Goal: Transaction & Acquisition: Book appointment/travel/reservation

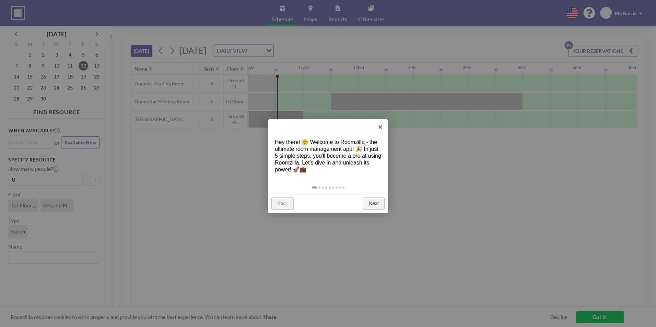
scroll to position [0, 549]
click at [367, 205] on link "Next" at bounding box center [374, 204] width 22 height 12
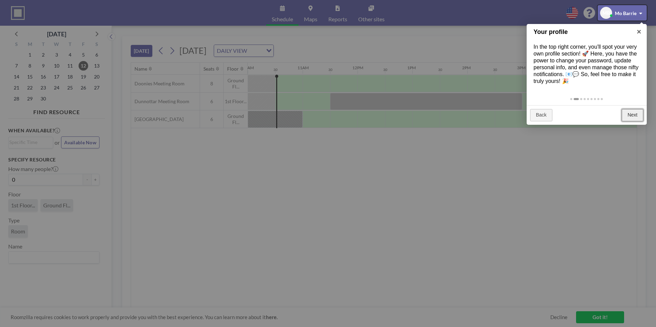
click at [631, 118] on link "Next" at bounding box center [633, 115] width 22 height 12
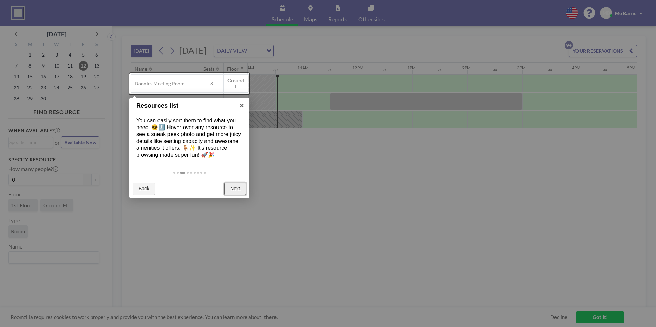
click at [233, 185] on link "Next" at bounding box center [235, 189] width 22 height 12
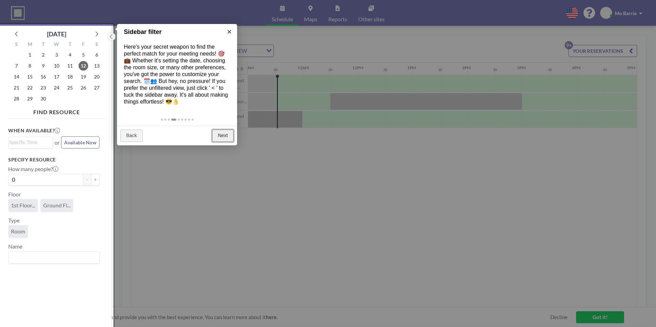
scroll to position [2, 0]
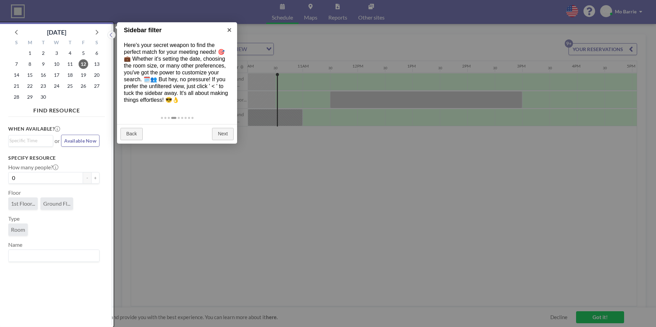
click at [224, 140] on div "Back Next" at bounding box center [177, 134] width 120 height 20
click at [221, 133] on link "Next" at bounding box center [223, 134] width 22 height 12
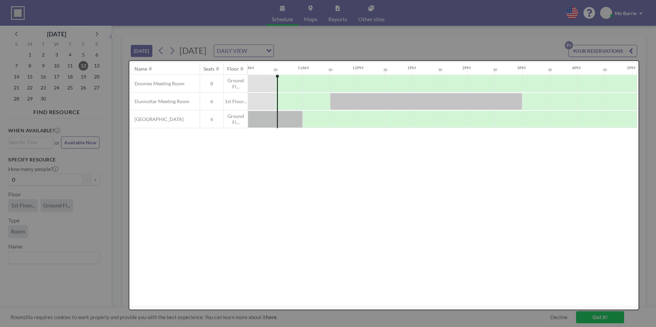
scroll to position [0, 0]
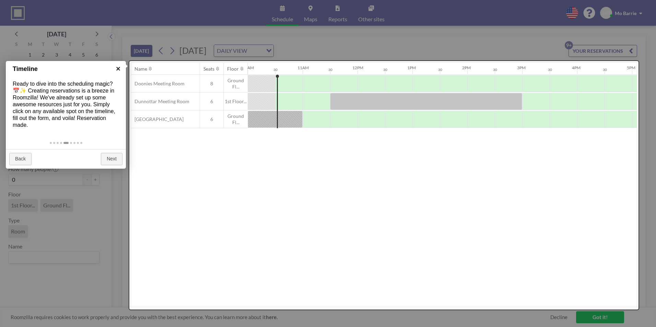
click at [118, 67] on link "×" at bounding box center [118, 68] width 15 height 15
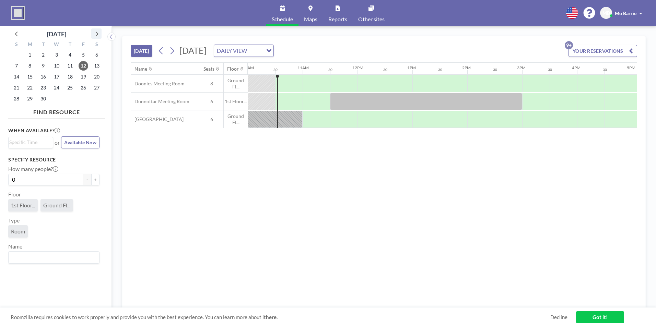
click at [95, 33] on icon at bounding box center [96, 33] width 9 height 9
click at [69, 57] on span "2" at bounding box center [70, 55] width 10 height 10
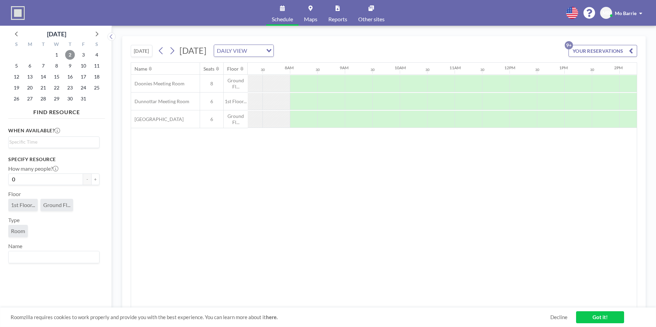
scroll to position [0, 412]
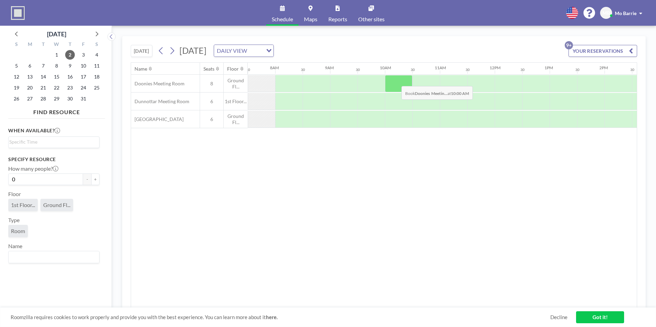
click at [396, 81] on div at bounding box center [398, 83] width 27 height 17
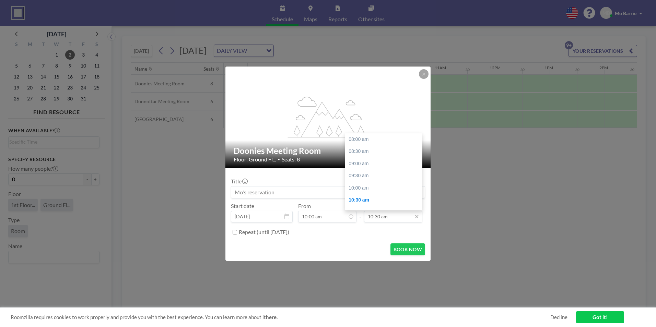
scroll to position [61, 0]
click at [364, 149] on div "11:00 am" at bounding box center [385, 152] width 80 height 12
click at [371, 152] on div "11:30 am" at bounding box center [385, 152] width 80 height 12
type input "11:30 am"
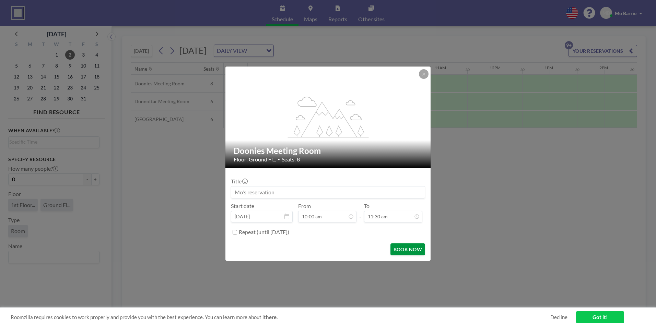
scroll to position [85, 0]
click at [401, 251] on button "BOOK NOW" at bounding box center [408, 250] width 35 height 12
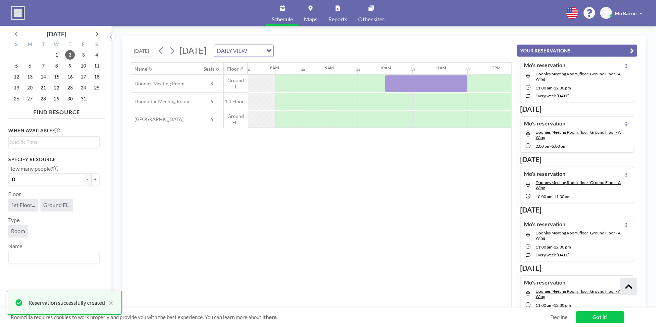
scroll to position [180, 0]
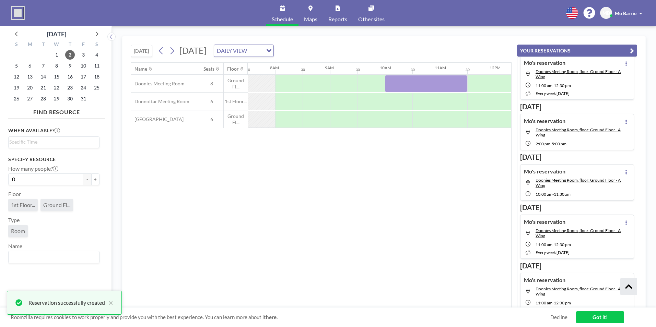
click at [594, 319] on link "Got it!" at bounding box center [600, 318] width 48 height 12
